Goal: Information Seeking & Learning: Find specific fact

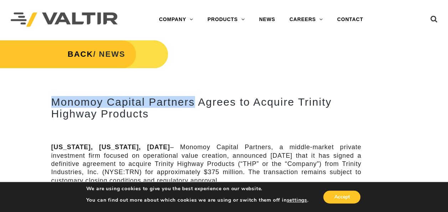
drag, startPoint x: 48, startPoint y: 100, endPoint x: 193, endPoint y: 102, distance: 144.0
copy h2 "Monomoy Capital Partners"
click at [263, 117] on h2 "Monomoy Capital Partners Agrees to Acquire Trinity Highway Products" at bounding box center [206, 108] width 310 height 24
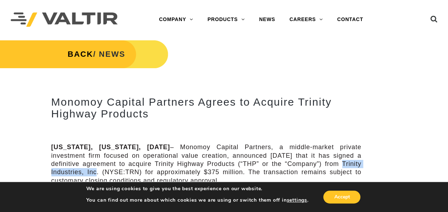
drag, startPoint x: 342, startPoint y: 162, endPoint x: 96, endPoint y: 171, distance: 245.5
click at [96, 171] on p "[US_STATE], [US_STATE], [DATE] – Monomoy Capital Partners, a middle-market priv…" at bounding box center [206, 164] width 310 height 42
copy p "Trinity Industries, Inc"
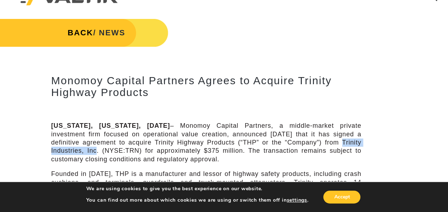
scroll to position [22, 0]
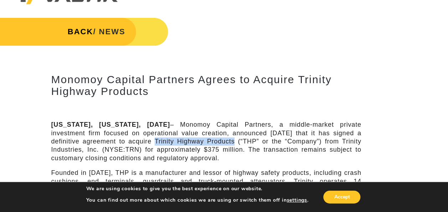
drag, startPoint x: 155, startPoint y: 140, endPoint x: 233, endPoint y: 143, distance: 78.1
click at [233, 143] on p "[US_STATE], [US_STATE], [DATE] – Monomoy Capital Partners, a middle-market priv…" at bounding box center [206, 142] width 310 height 42
copy p "Trinity Highway Products"
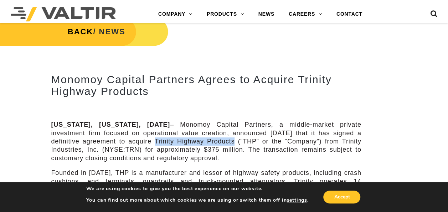
scroll to position [208, 0]
